Goal: Transaction & Acquisition: Purchase product/service

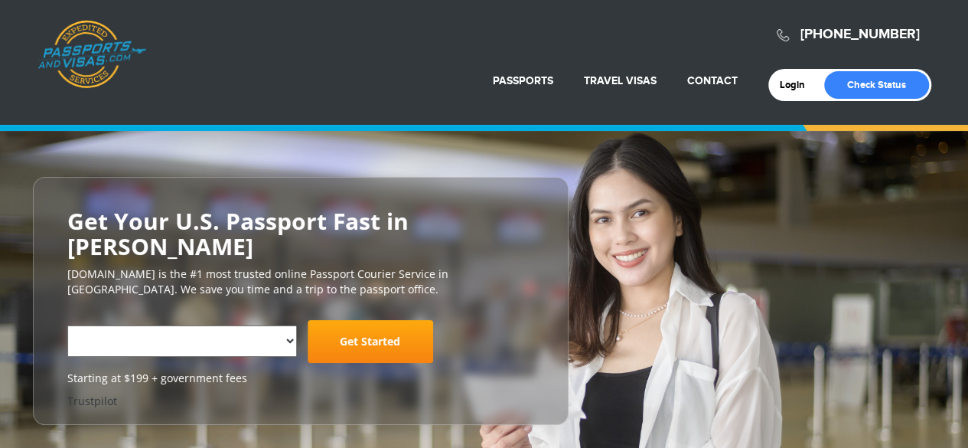
select select "**********"
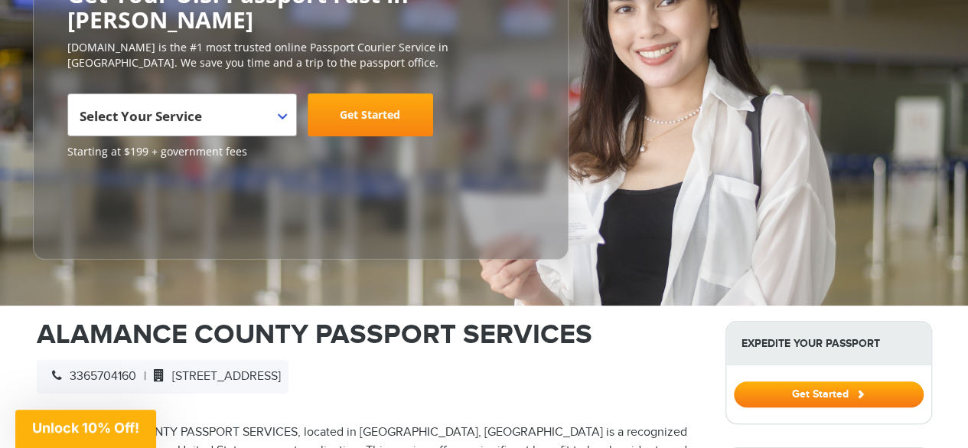
scroll to position [230, 0]
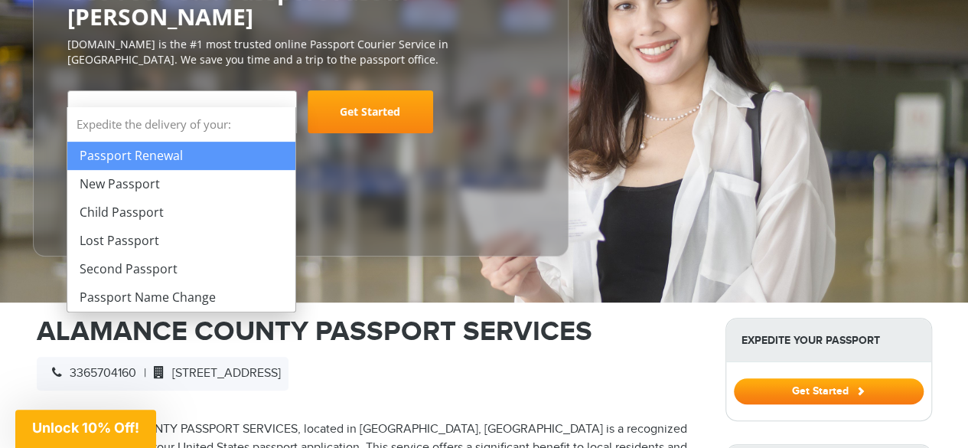
click at [268, 96] on span "Select Your Service" at bounding box center [180, 117] width 201 height 43
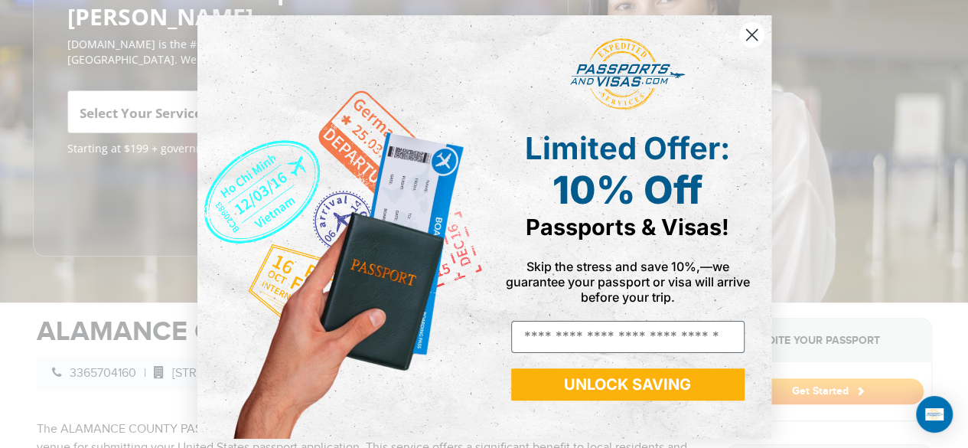
click at [119, 184] on div "Close dialog Limited Offer: 10% Off Passports & Visas! Skip the stress and save…" at bounding box center [484, 224] width 968 height 448
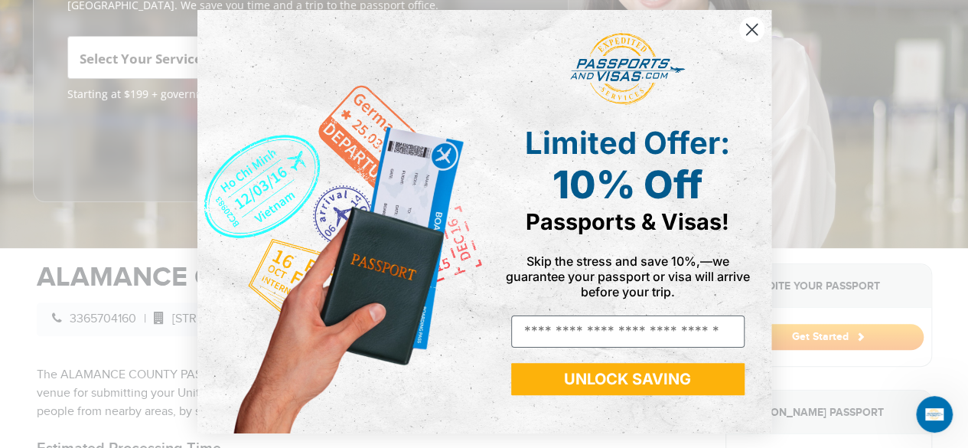
scroll to position [306, 0]
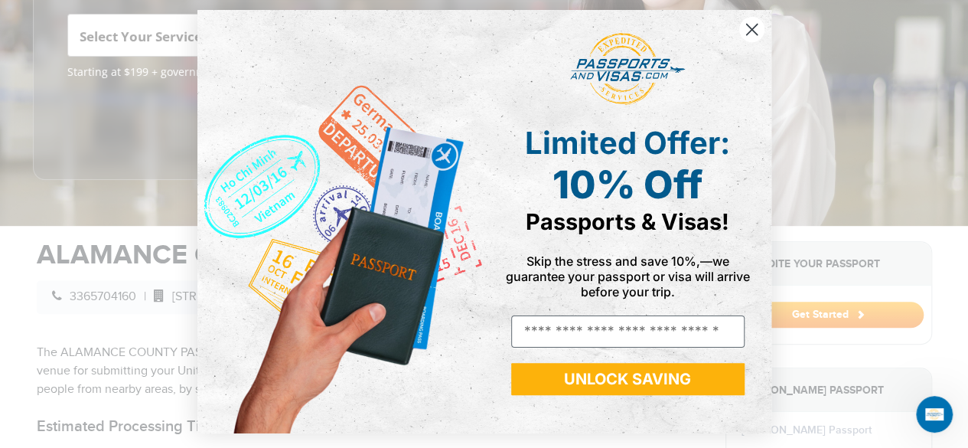
click at [629, 380] on button "UNLOCK SAVING" at bounding box center [627, 379] width 233 height 32
click at [583, 332] on input "Email" at bounding box center [627, 331] width 233 height 32
click at [741, 23] on circle "Close dialog" at bounding box center [750, 29] width 25 height 25
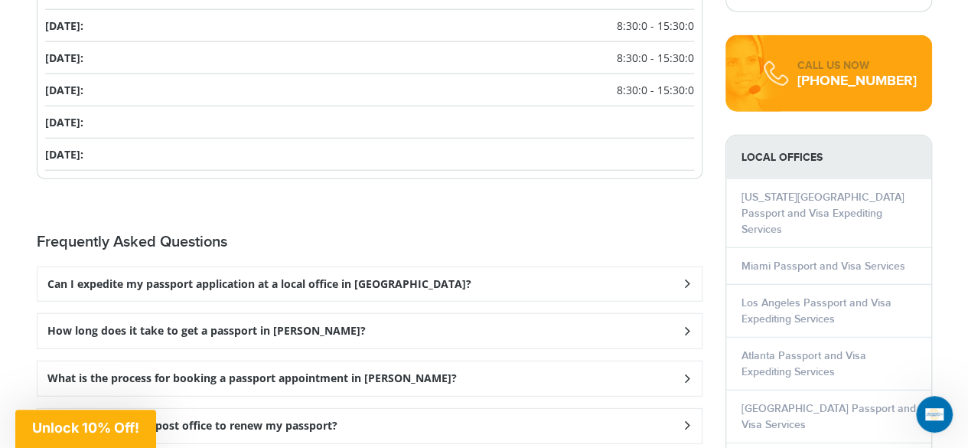
scroll to position [1989, 0]
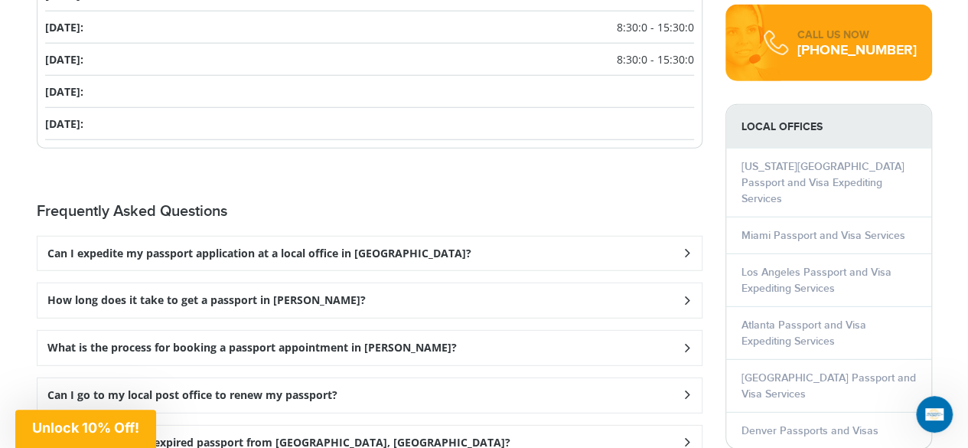
click at [690, 258] on icon at bounding box center [686, 253] width 15 height 10
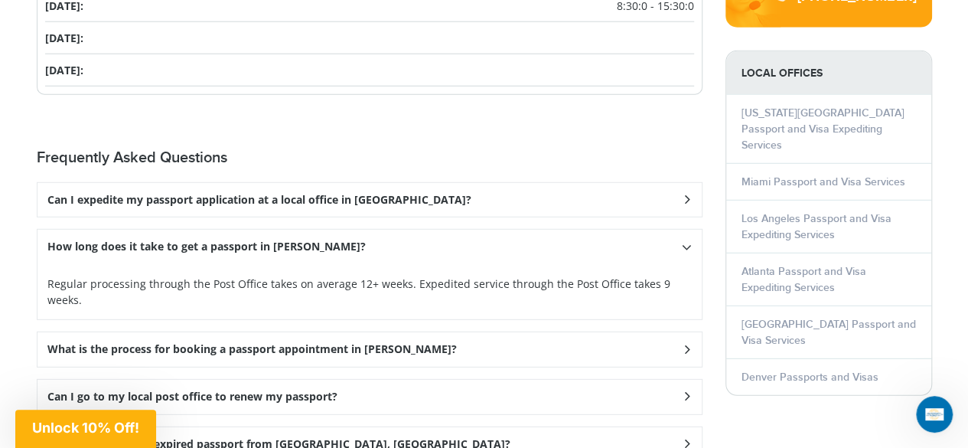
scroll to position [2066, 0]
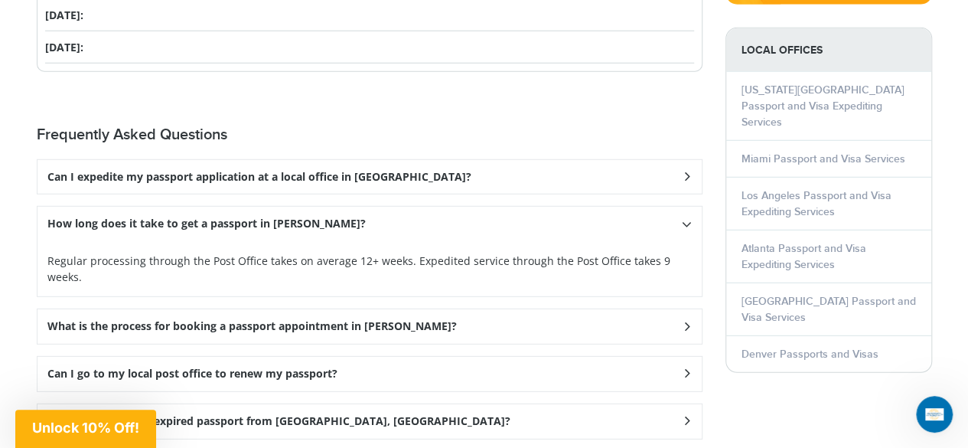
click at [687, 181] on icon at bounding box center [686, 176] width 15 height 10
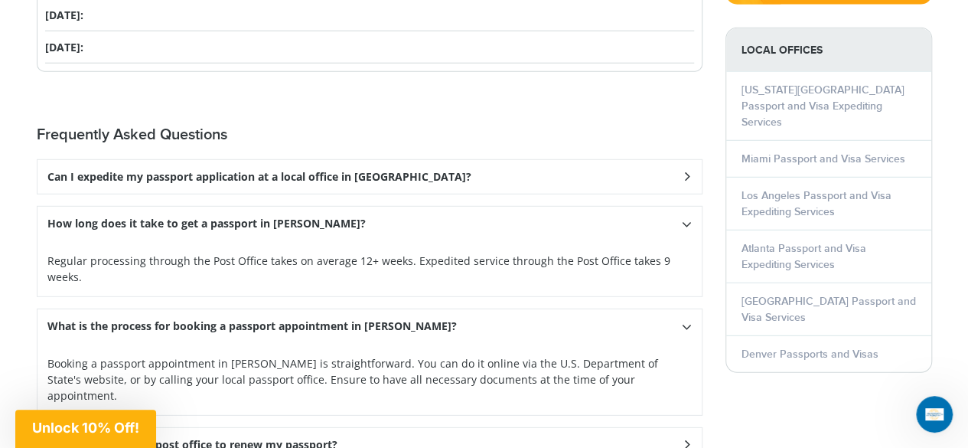
click at [686, 232] on icon at bounding box center [687, 224] width 10 height 15
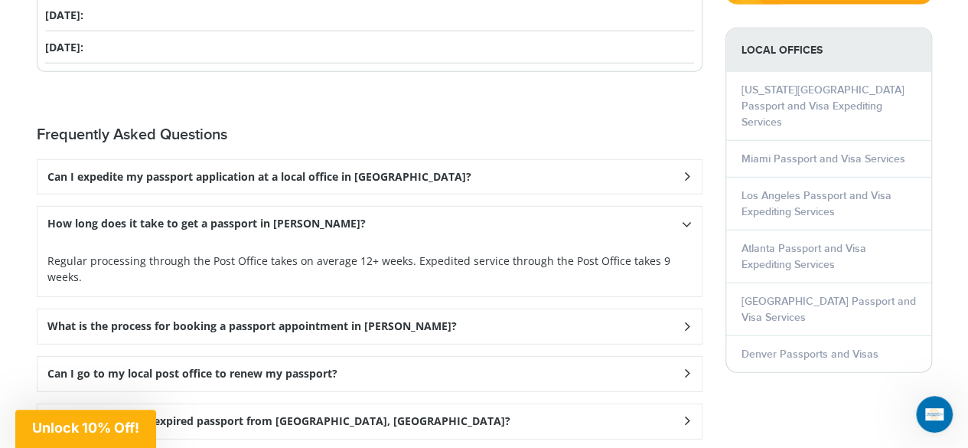
click at [687, 181] on icon at bounding box center [686, 176] width 15 height 10
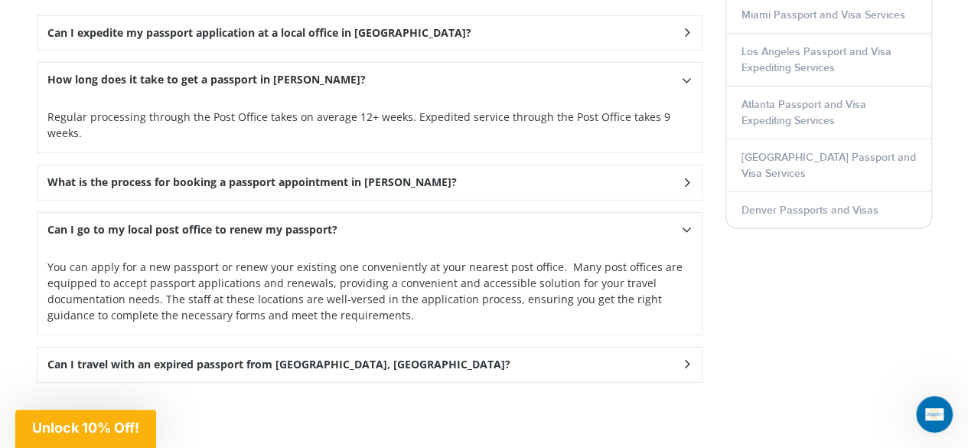
scroll to position [2219, 0]
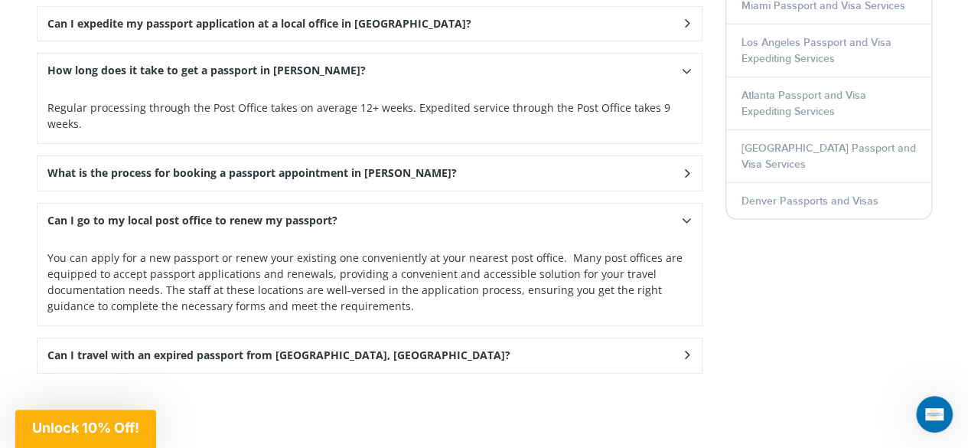
click at [687, 79] on icon at bounding box center [687, 71] width 10 height 15
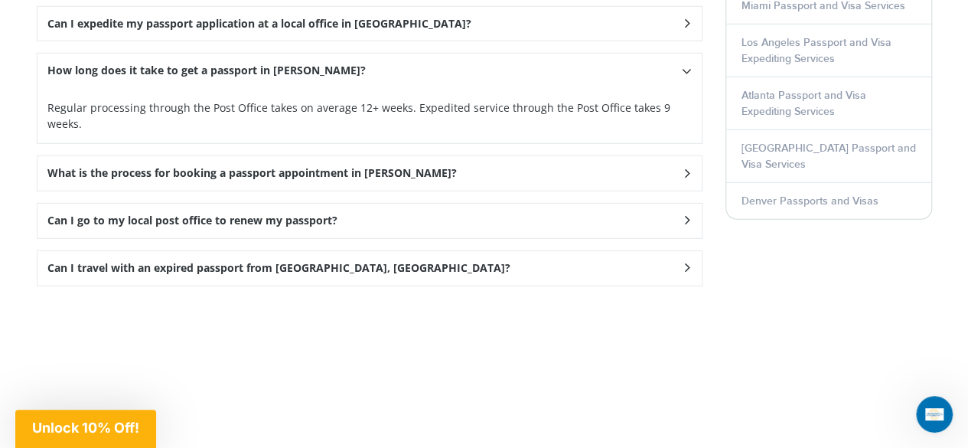
click at [694, 41] on div "Can I travel with an expired passport from Graham, NC?" at bounding box center [369, 24] width 664 height 34
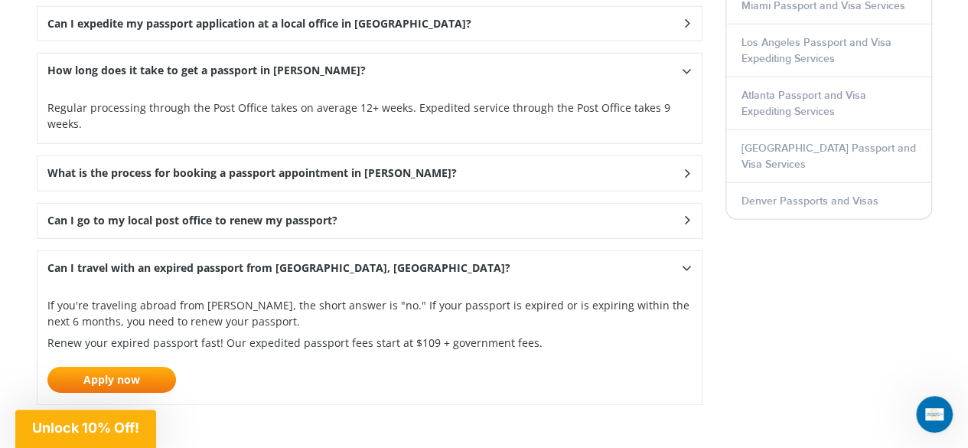
click at [694, 41] on div "Can I travel with an expired passport from Graham, NC?" at bounding box center [369, 24] width 664 height 34
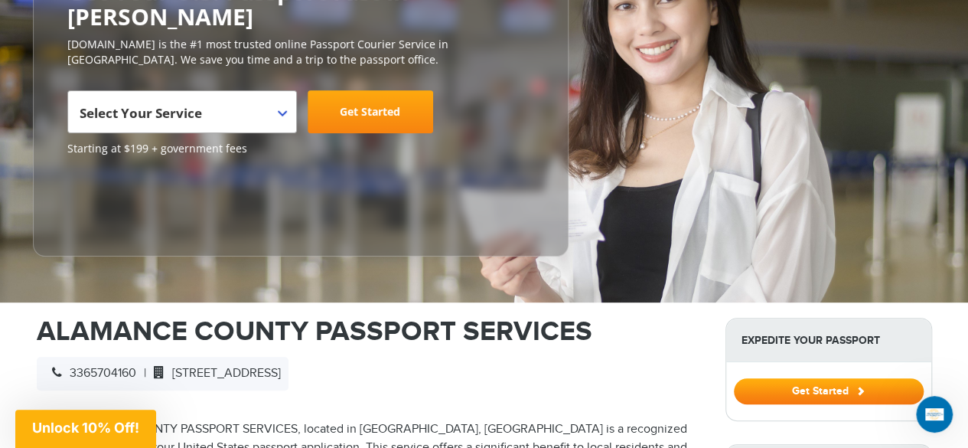
scroll to position [153, 0]
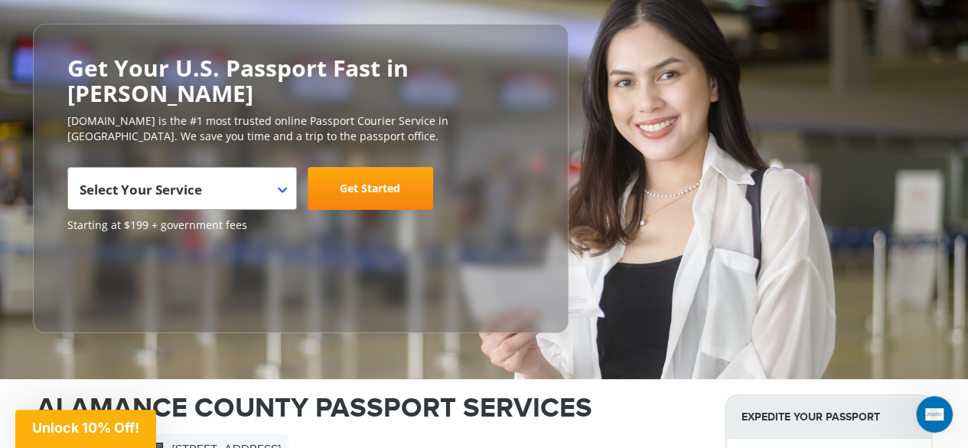
click at [275, 173] on span "Select Your Service" at bounding box center [180, 194] width 201 height 43
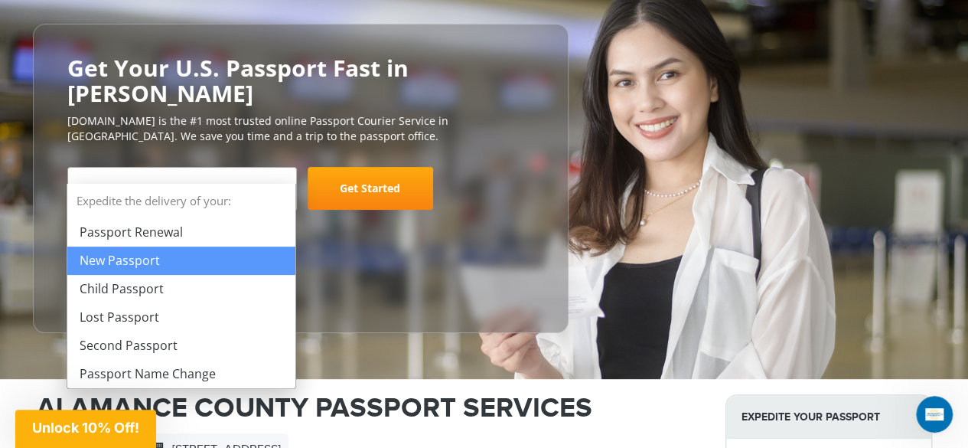
select select "**********"
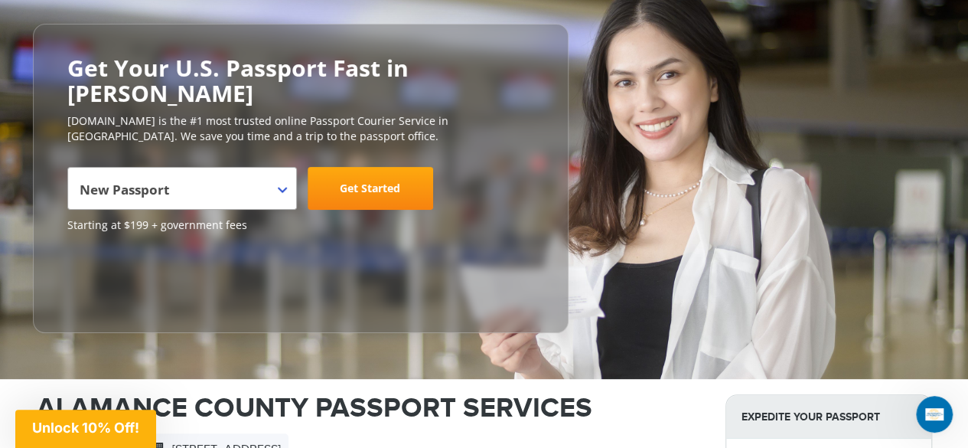
click at [356, 167] on link "Get Started" at bounding box center [370, 188] width 125 height 43
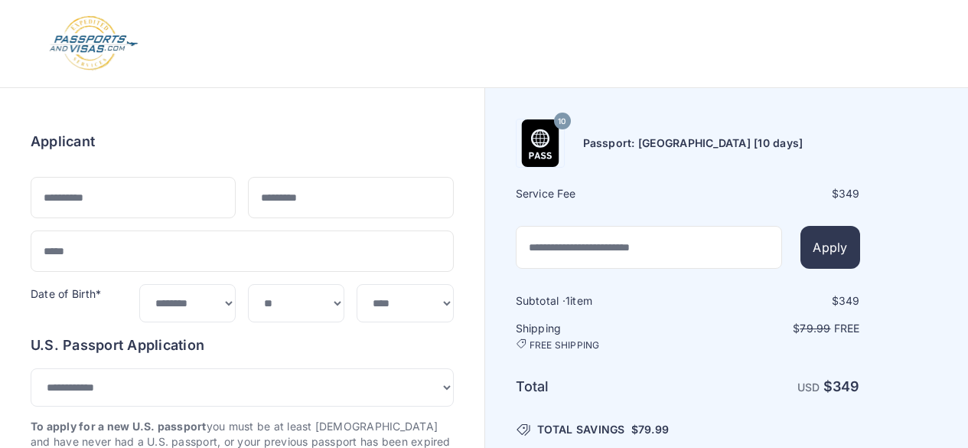
select select "***"
